Goal: Find specific page/section: Find specific page/section

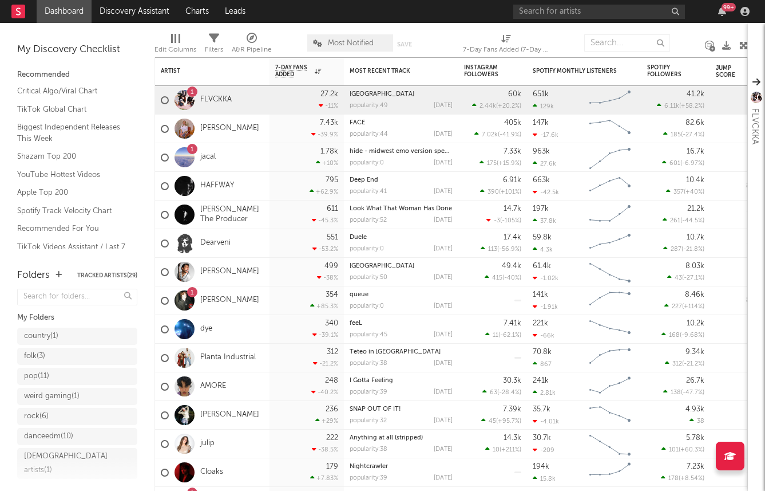
click at [571, 21] on div "99 +" at bounding box center [633, 11] width 240 height 23
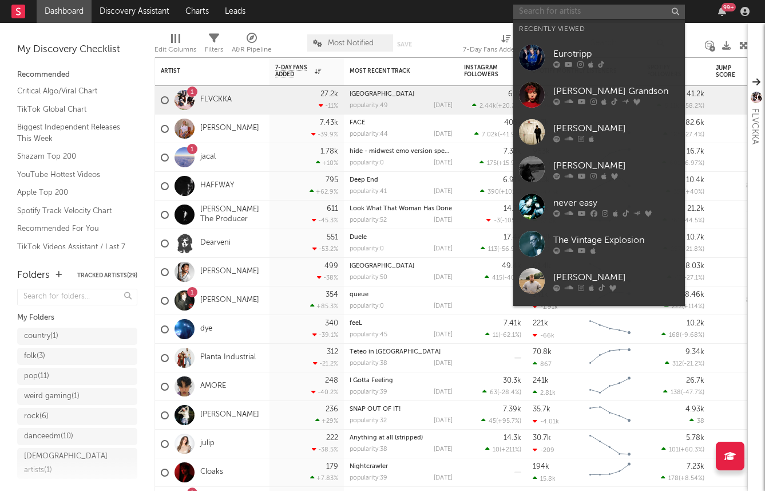
click at [568, 17] on input "text" at bounding box center [599, 12] width 172 height 14
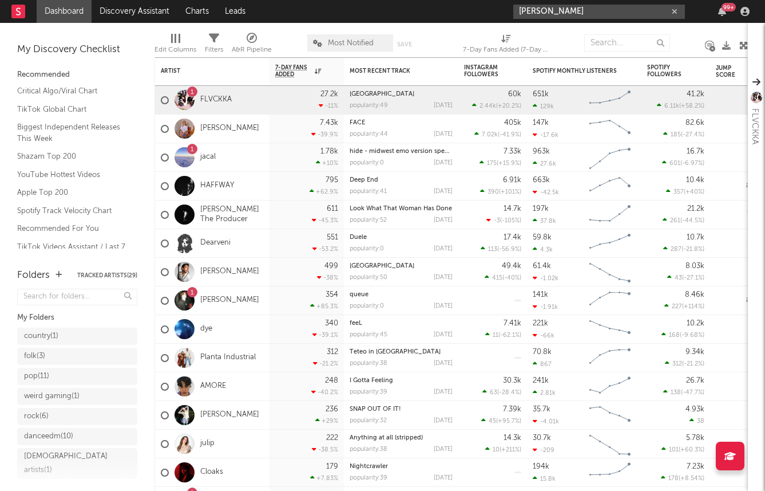
click at [606, 9] on input "thomas stringfellow" at bounding box center [599, 12] width 172 height 14
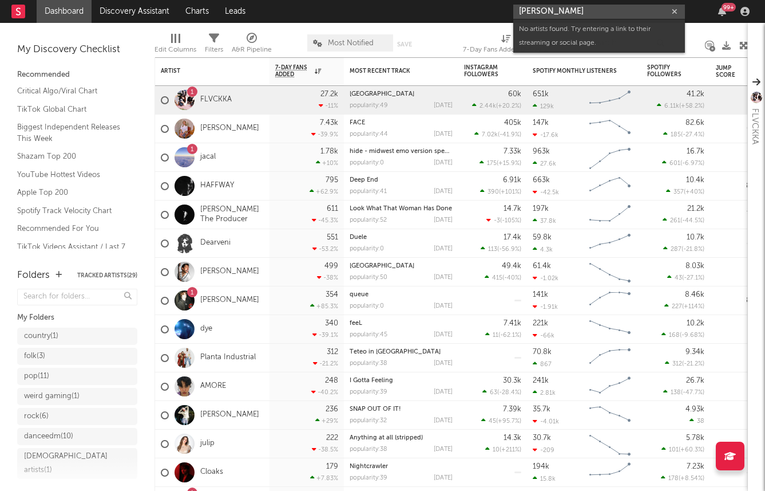
click at [559, 10] on input "thomas stringfellow" at bounding box center [599, 12] width 172 height 14
type input "thomas stingfellow"
click at [616, 15] on input "thomas stingfellow" at bounding box center [599, 12] width 172 height 14
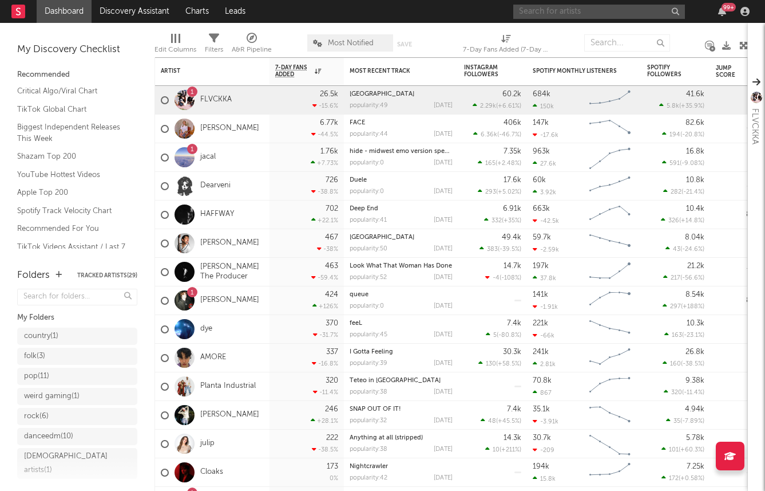
click at [615, 15] on input "text" at bounding box center [599, 12] width 172 height 14
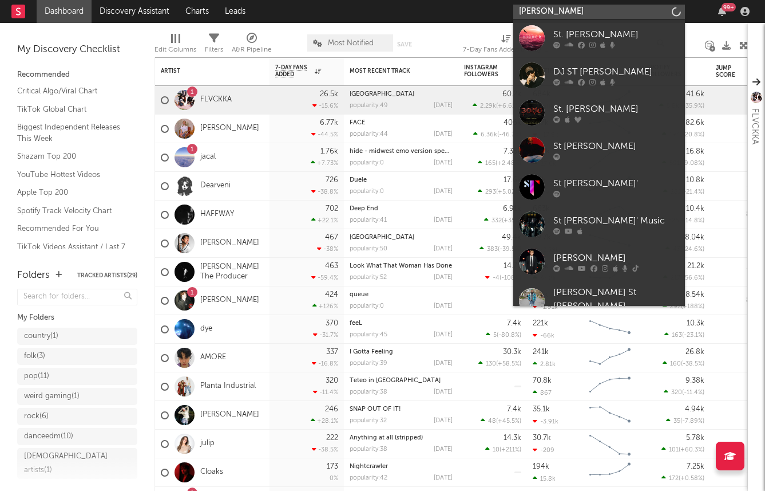
type input "[PERSON_NAME]"
